Goal: Task Accomplishment & Management: Manage account settings

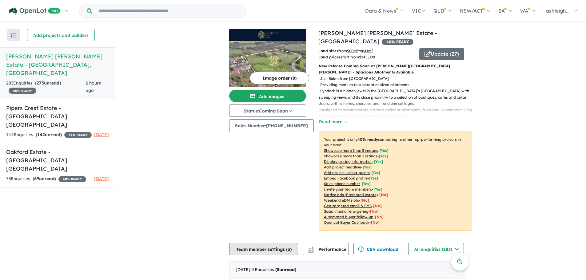
click at [250, 243] on button "Team member settings ( 3 )" at bounding box center [263, 249] width 69 height 12
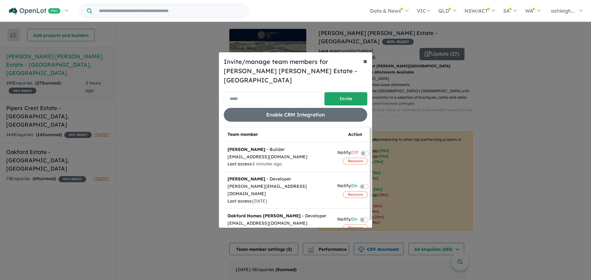
click at [259, 98] on input "email" at bounding box center [273, 98] width 98 height 13
click at [312, 73] on h5 "Invite/manage team members for [PERSON_NAME] [PERSON_NAME] Estate - [GEOGRAPHIC…" at bounding box center [295, 71] width 143 height 28
click at [371, 216] on label at bounding box center [371, 219] width 1 height 7
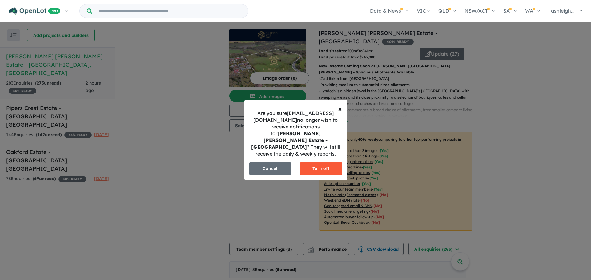
click at [315, 166] on button "Turn off" at bounding box center [321, 168] width 42 height 13
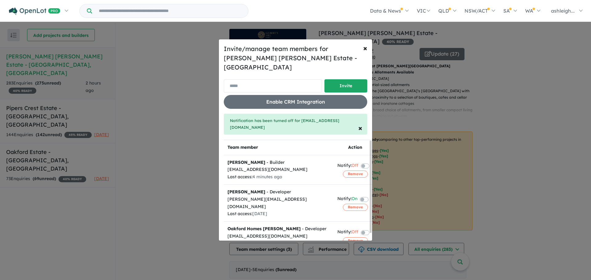
click at [262, 87] on input "email" at bounding box center [273, 85] width 98 height 13
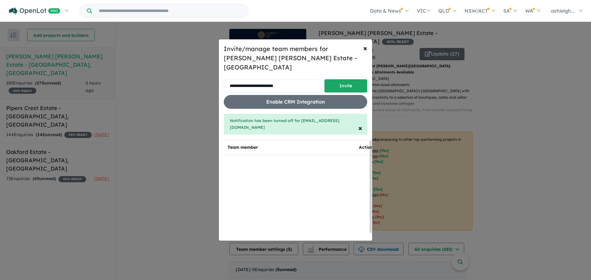
type input "**********"
click at [336, 85] on button "Invite" at bounding box center [345, 85] width 43 height 13
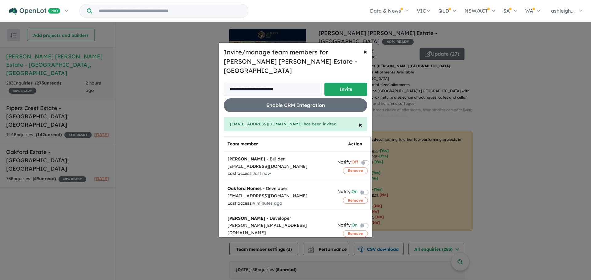
click at [371, 188] on label at bounding box center [371, 191] width 1 height 7
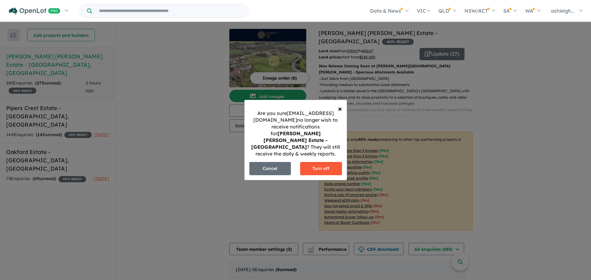
click at [327, 165] on button "Turn off" at bounding box center [321, 168] width 42 height 13
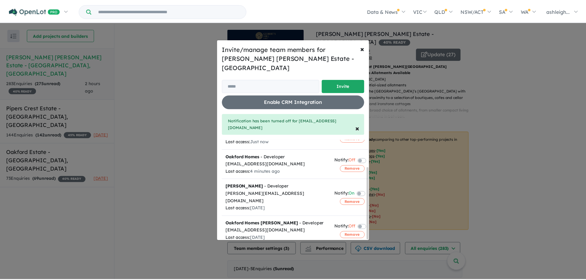
scroll to position [38, 0]
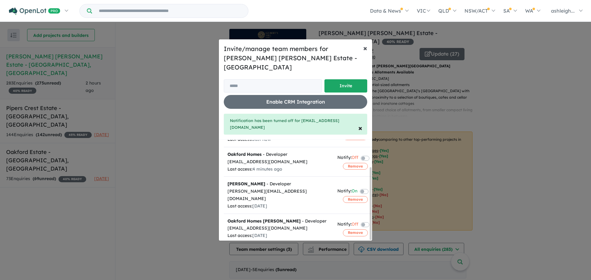
click at [366, 53] on span "×" at bounding box center [365, 47] width 4 height 9
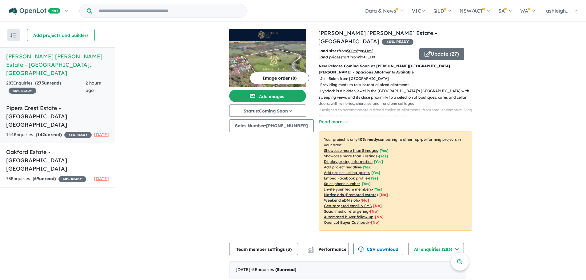
click at [50, 104] on h5 "Pipers Crest Estate - [GEOGRAPHIC_DATA] , [GEOGRAPHIC_DATA]" at bounding box center [57, 116] width 103 height 25
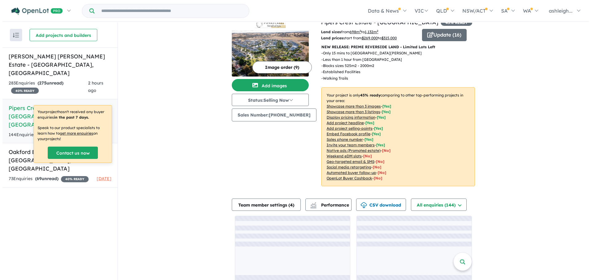
scroll to position [21, 0]
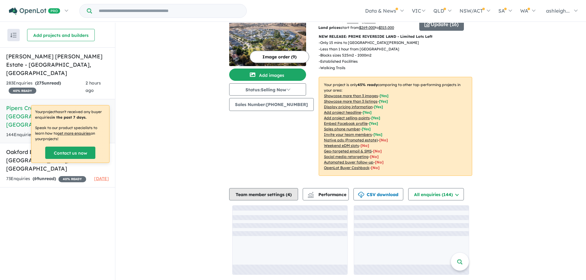
click at [282, 197] on button "Team member settings ( 4 )" at bounding box center [263, 194] width 69 height 12
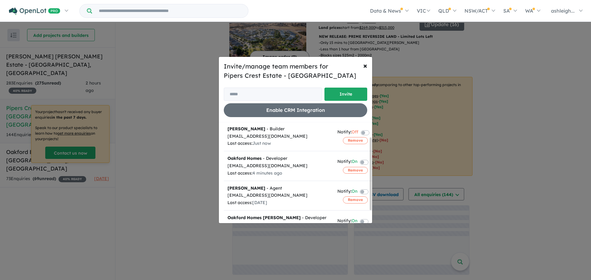
scroll to position [31, 0]
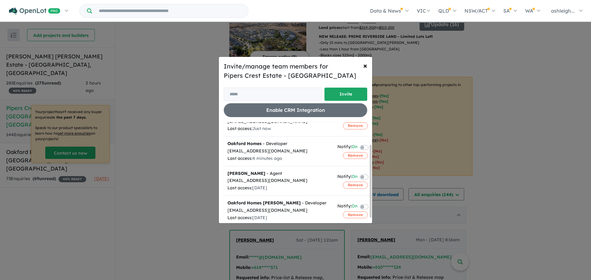
click at [371, 145] on label at bounding box center [371, 146] width 1 height 7
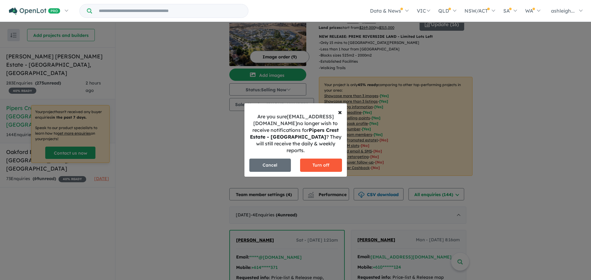
click at [309, 162] on button "Turn off" at bounding box center [321, 165] width 42 height 13
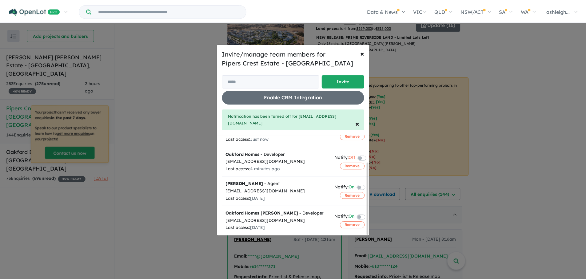
scroll to position [38, 0]
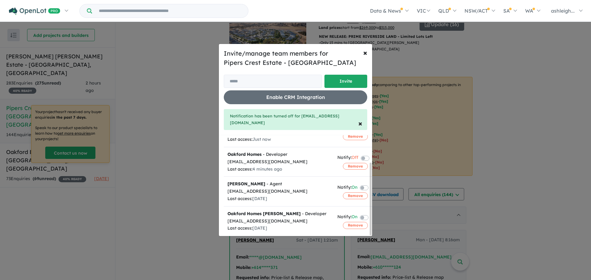
click at [371, 214] on label at bounding box center [371, 217] width 1 height 7
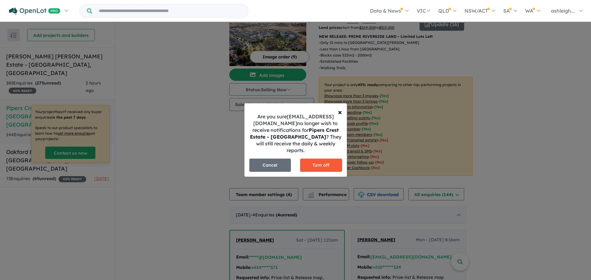
click at [331, 166] on button "Turn off" at bounding box center [321, 165] width 42 height 13
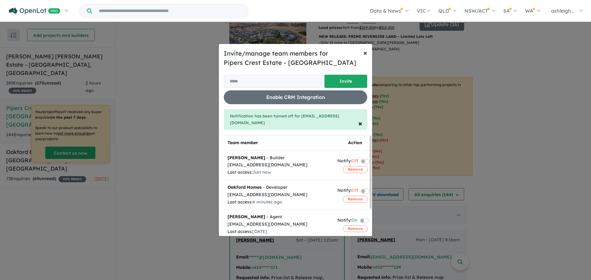
click at [366, 57] on span "×" at bounding box center [365, 52] width 4 height 9
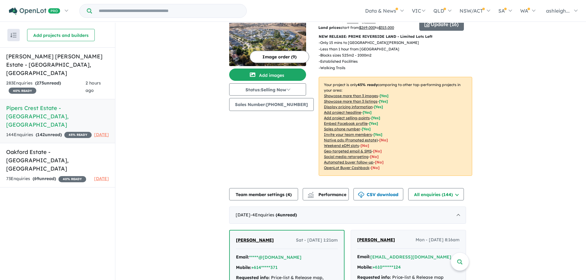
click at [69, 175] on div "73 Enquir ies ( 69 unread) 40 % READY" at bounding box center [46, 178] width 80 height 7
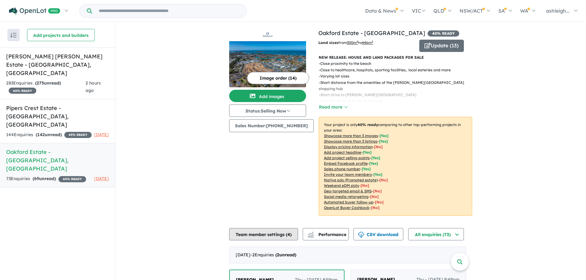
click at [258, 230] on button "Team member settings ( 4 )" at bounding box center [263, 234] width 69 height 12
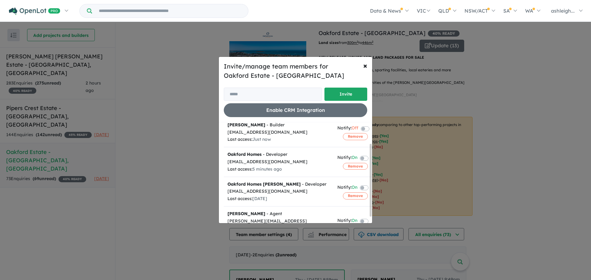
scroll to position [31, 0]
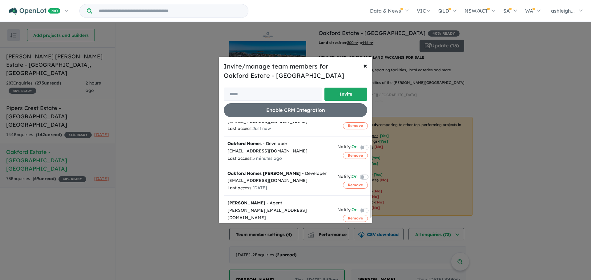
click at [371, 148] on label at bounding box center [371, 146] width 1 height 7
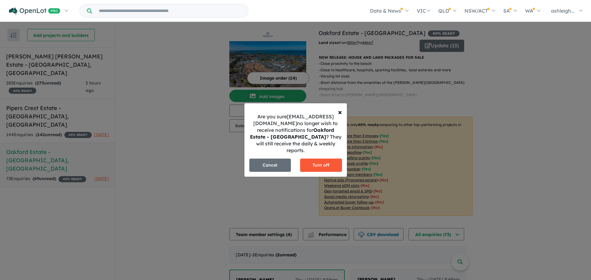
click at [322, 164] on button "Turn off" at bounding box center [321, 165] width 42 height 13
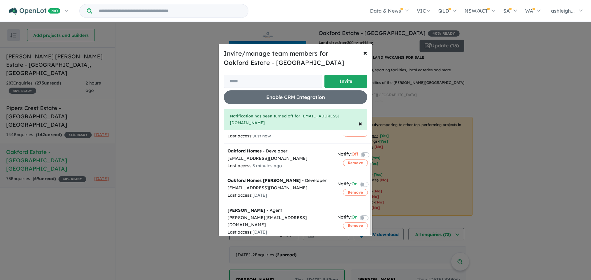
scroll to position [38, 0]
click at [371, 183] on label at bounding box center [371, 182] width 1 height 7
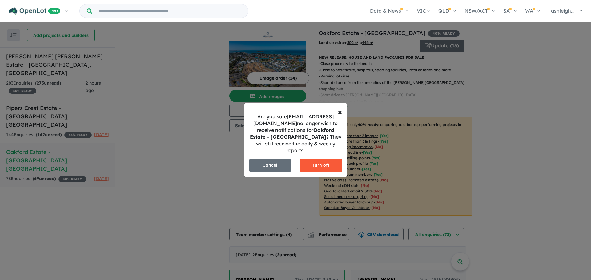
click at [324, 166] on button "Turn off" at bounding box center [321, 165] width 42 height 13
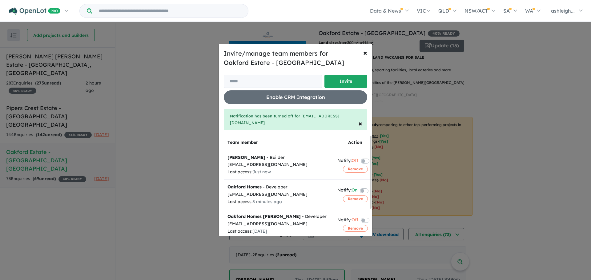
scroll to position [0, 0]
click at [371, 188] on label at bounding box center [371, 190] width 1 height 7
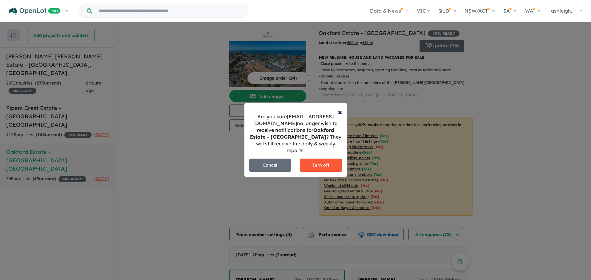
click at [318, 164] on button "Turn off" at bounding box center [321, 165] width 42 height 13
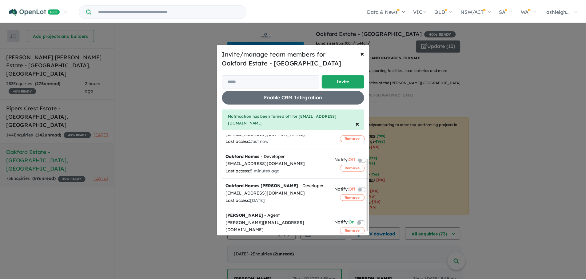
scroll to position [38, 0]
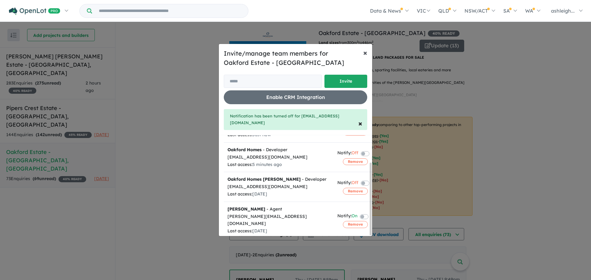
click at [364, 51] on span "×" at bounding box center [365, 52] width 4 height 9
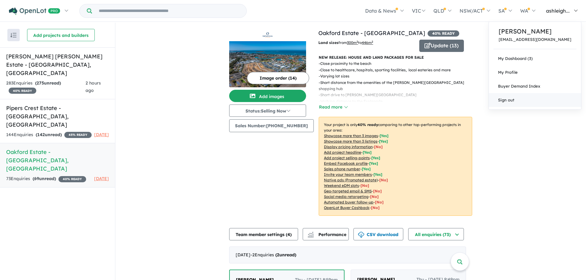
click at [521, 98] on link "Sign out" at bounding box center [535, 100] width 92 height 14
